Goal: Transaction & Acquisition: Download file/media

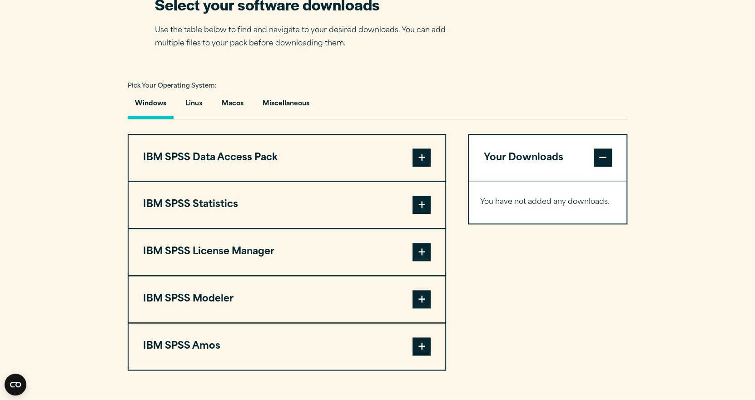
scroll to position [681, 0]
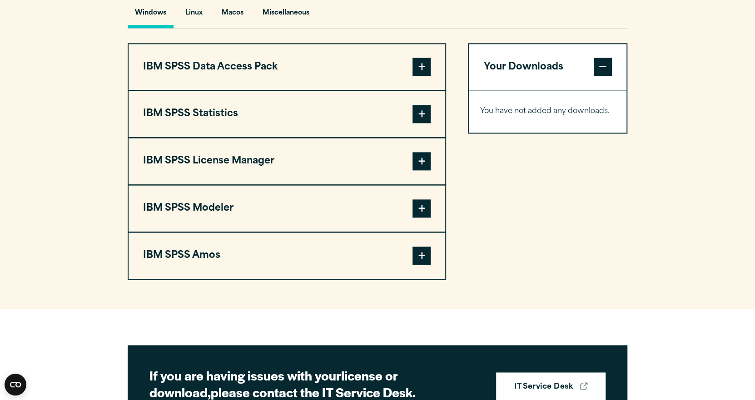
click at [427, 265] on span at bounding box center [421, 256] width 18 height 18
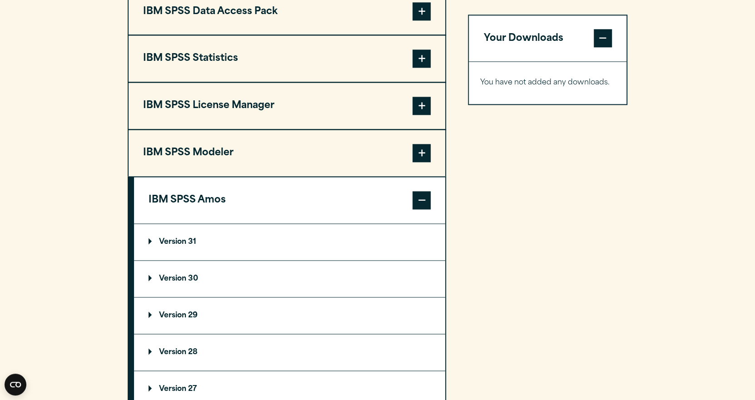
scroll to position [772, 0]
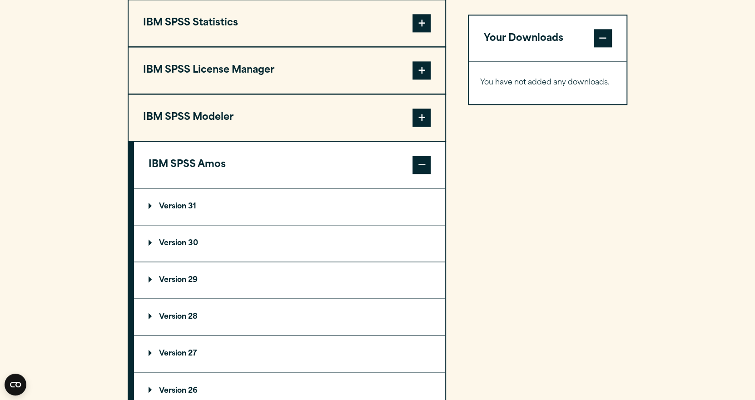
click at [237, 225] on summary "Version 31" at bounding box center [289, 207] width 311 height 36
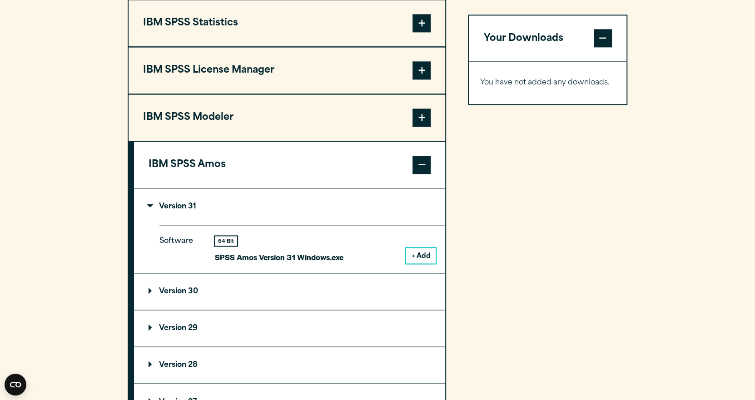
click at [421, 263] on button "+ Add" at bounding box center [421, 255] width 30 height 15
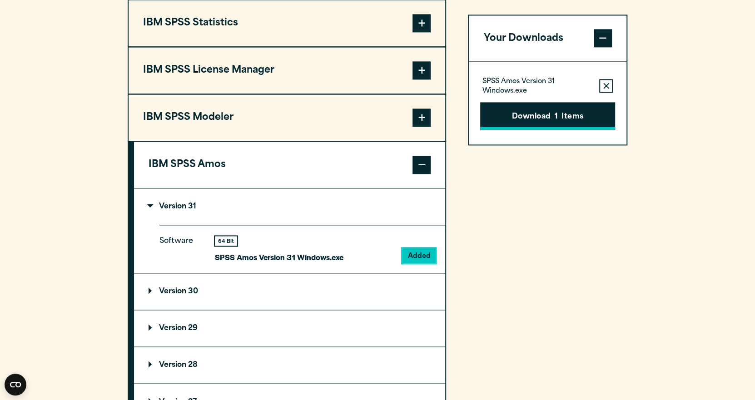
click at [536, 116] on button "Download 1 Items" at bounding box center [547, 116] width 135 height 28
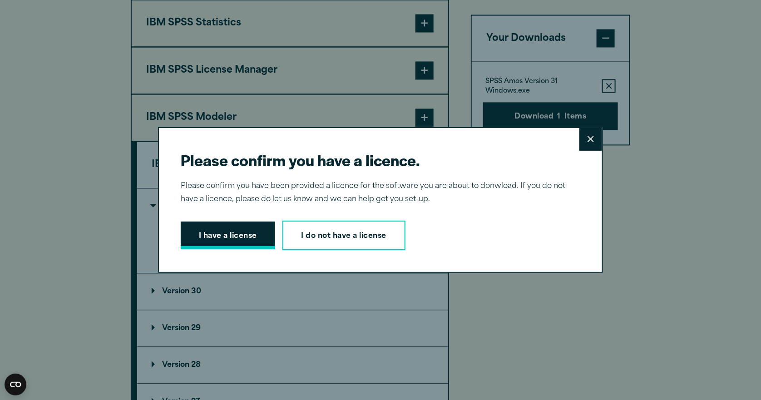
click at [232, 234] on button "I have a license" at bounding box center [228, 236] width 94 height 28
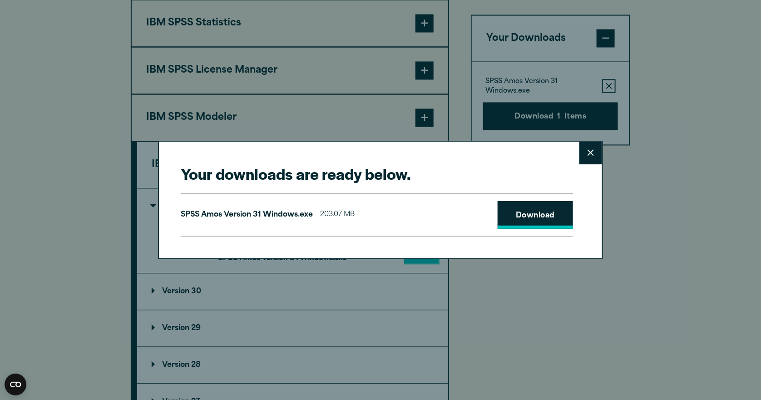
click at [552, 223] on link "Download" at bounding box center [535, 215] width 75 height 28
click at [584, 157] on button "Close" at bounding box center [591, 153] width 23 height 23
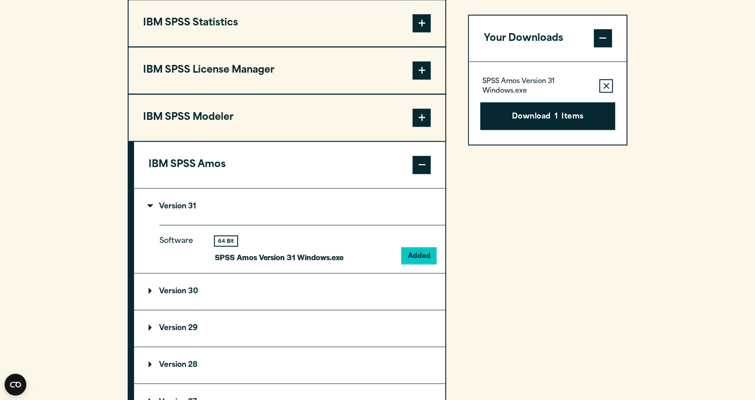
click at [208, 304] on summary "Version 30" at bounding box center [289, 291] width 311 height 36
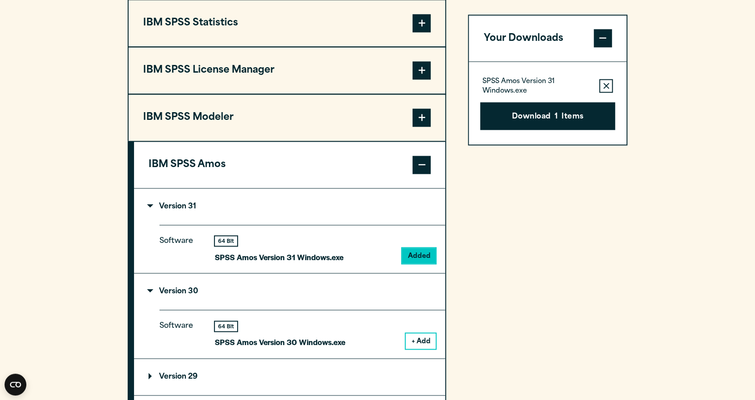
click at [430, 349] on button "+ Add" at bounding box center [421, 340] width 30 height 15
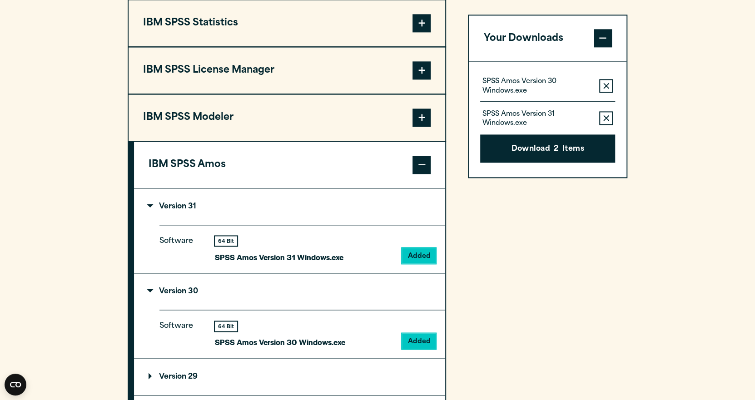
click at [609, 119] on icon "button" at bounding box center [606, 118] width 6 height 6
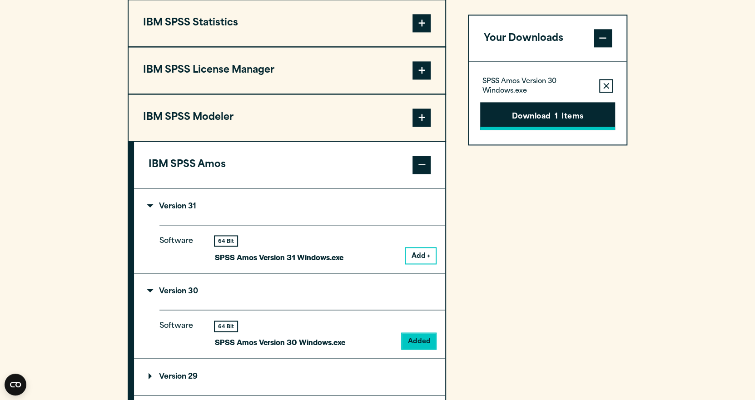
click at [576, 123] on button "Download 1 Items" at bounding box center [547, 116] width 135 height 28
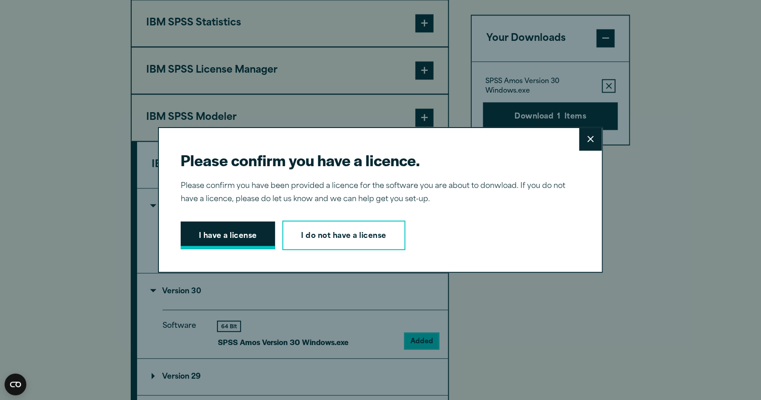
click at [246, 243] on button "I have a license" at bounding box center [228, 236] width 94 height 28
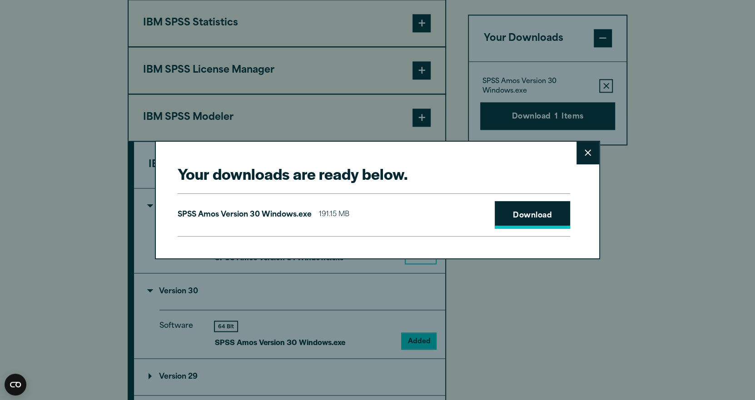
click at [527, 224] on link "Download" at bounding box center [532, 215] width 75 height 28
click at [590, 160] on button "Close" at bounding box center [587, 153] width 23 height 23
